Goal: Find specific page/section: Find specific page/section

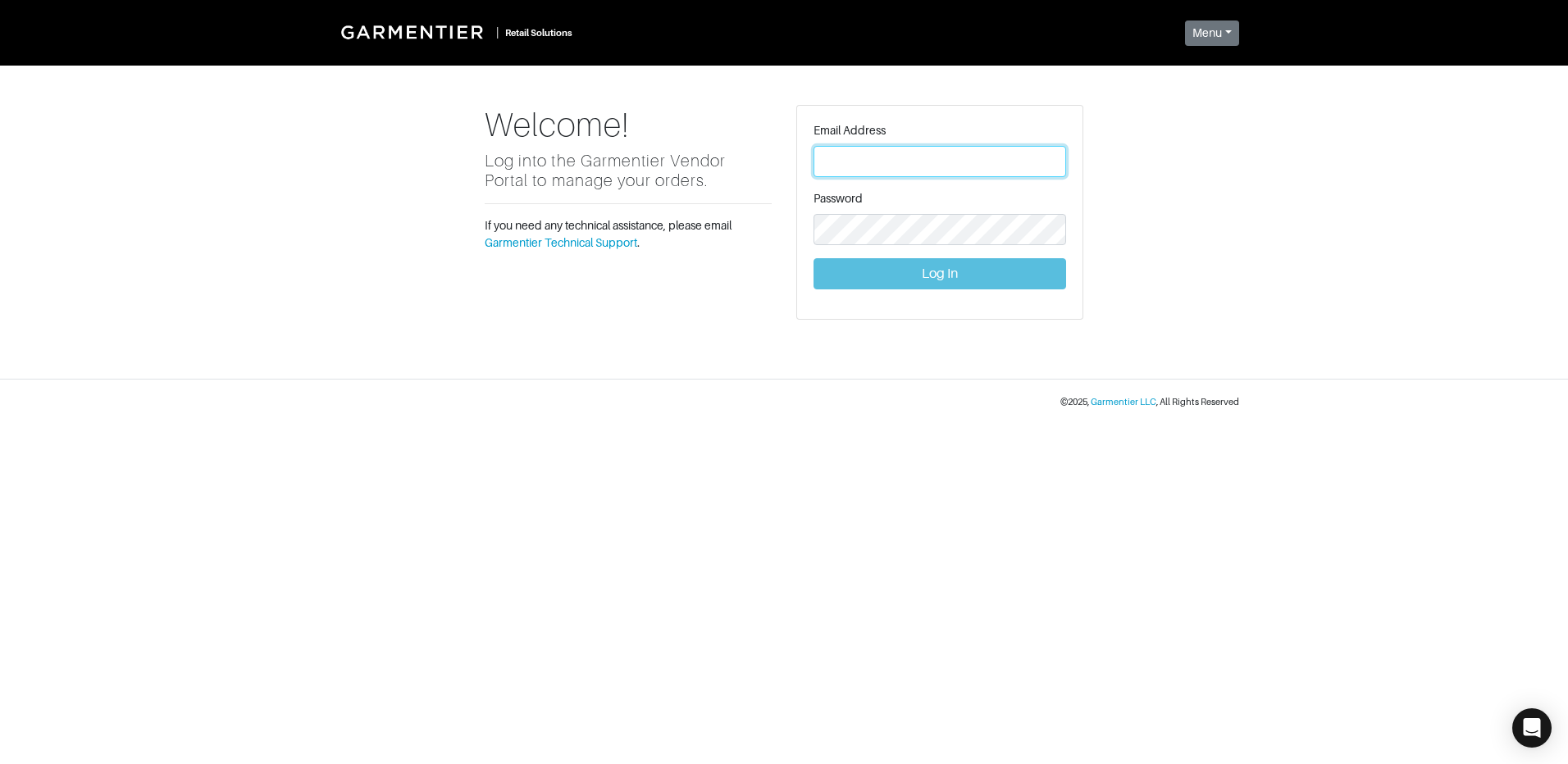
type input "[PERSON_NAME][EMAIL_ADDRESS][DOMAIN_NAME]"
click at [942, 281] on button "Log In" at bounding box center [939, 273] width 252 height 31
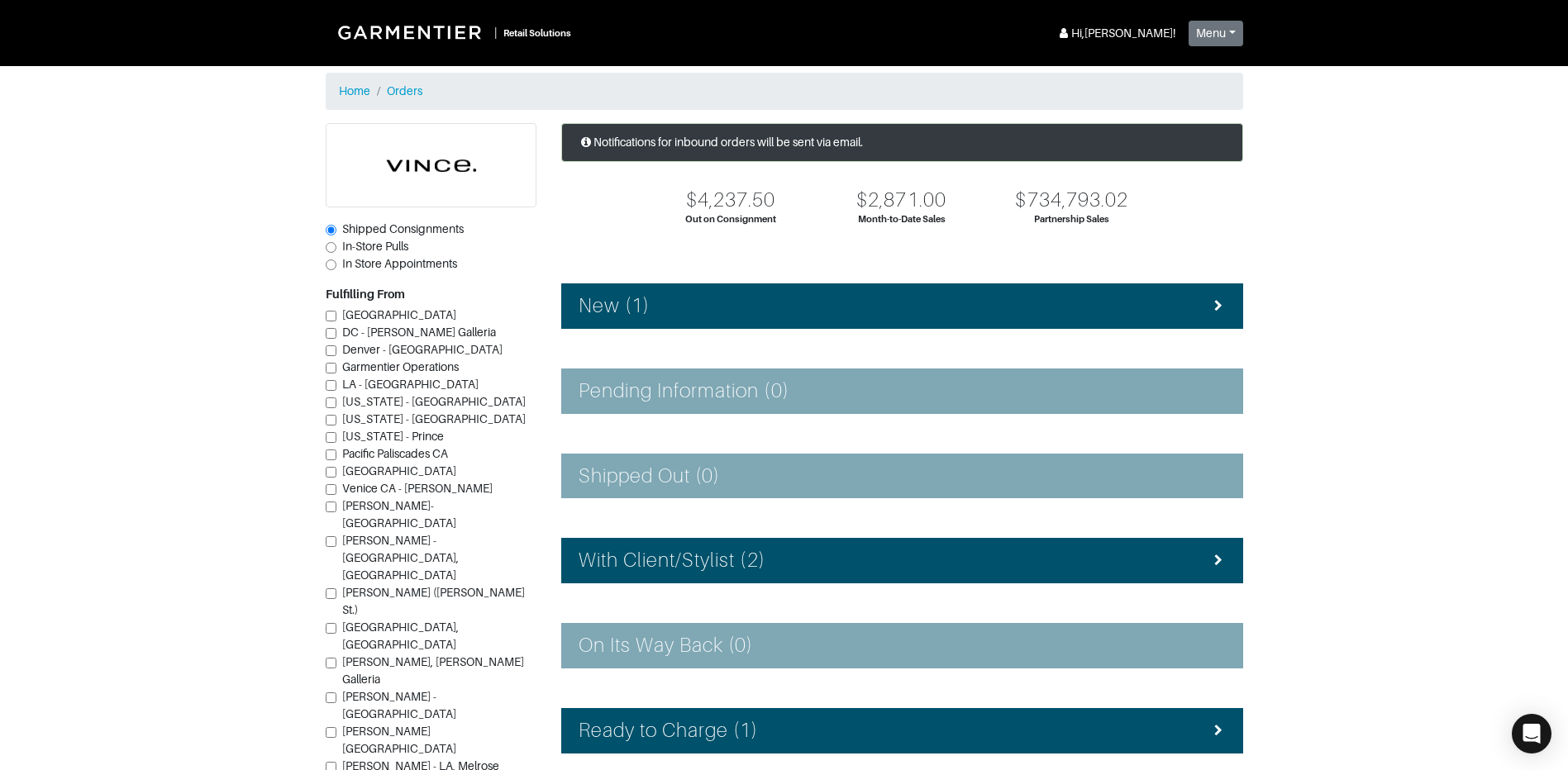
click at [330, 249] on input "In-Store Pulls" at bounding box center [331, 247] width 11 height 11
radio input "true"
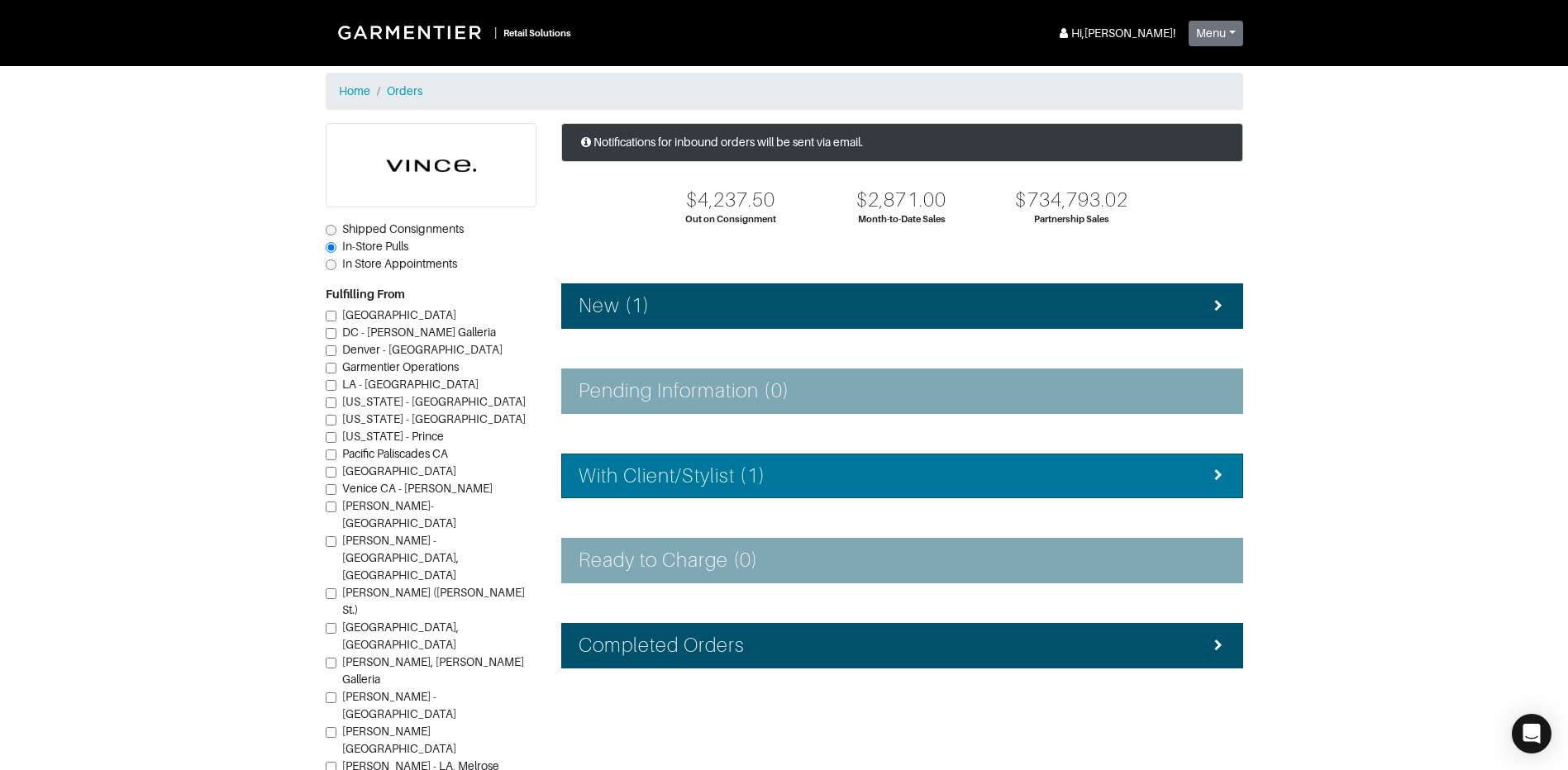
click at [748, 472] on h4 "With Client/Stylist (1)" at bounding box center [672, 476] width 187 height 24
